Goal: Navigation & Orientation: Find specific page/section

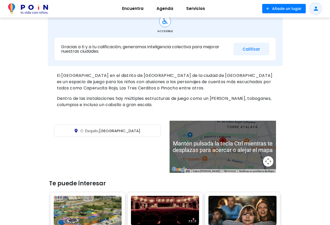
scroll to position [209, 0]
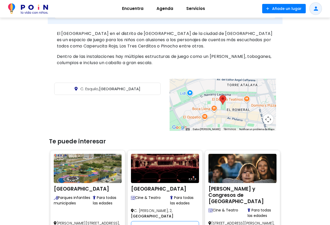
click at [228, 111] on div at bounding box center [223, 105] width 107 height 52
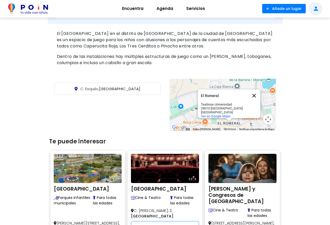
click at [254, 92] on button "Cerrar" at bounding box center [254, 96] width 13 height 13
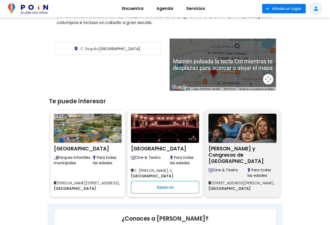
scroll to position [261, 0]
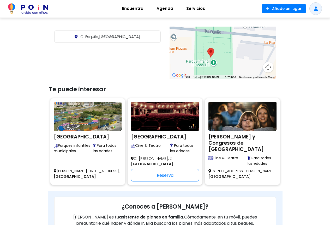
drag, startPoint x: 184, startPoint y: 57, endPoint x: 272, endPoint y: 40, distance: 89.9
click at [272, 40] on div at bounding box center [223, 53] width 107 height 52
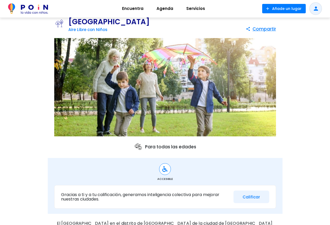
scroll to position [0, 0]
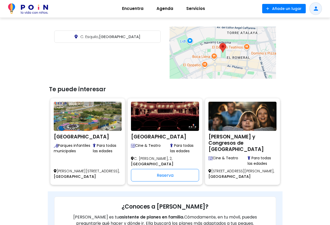
click at [234, 59] on div at bounding box center [223, 53] width 107 height 52
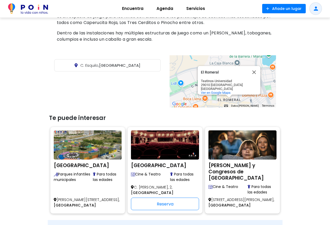
scroll to position [235, 0]
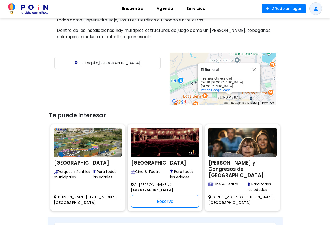
click at [303, 85] on div "< Lugares / Naturaleza con niños [GEOGRAPHIC_DATA] con Niños share Compartir Pa…" at bounding box center [165, 35] width 330 height 506
click at [253, 66] on button "Cerrar" at bounding box center [254, 69] width 13 height 13
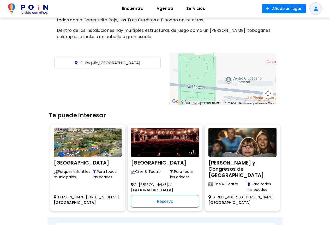
drag, startPoint x: 194, startPoint y: 87, endPoint x: 231, endPoint y: 49, distance: 54.1
click at [231, 49] on div "< Lugares / Naturaleza con niños [GEOGRAPHIC_DATA] con Niños share Compartir Pa…" at bounding box center [165, 35] width 235 height 506
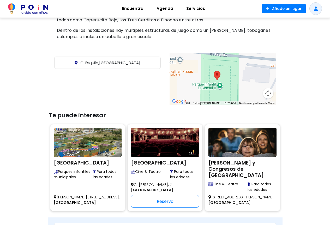
drag, startPoint x: 235, startPoint y: 80, endPoint x: 243, endPoint y: 62, distance: 19.9
click at [243, 62] on div at bounding box center [223, 79] width 107 height 52
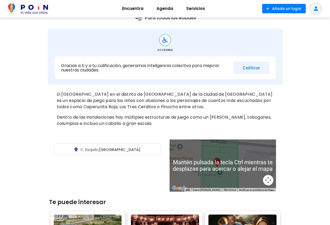
scroll to position [131, 0]
